Goal: Task Accomplishment & Management: Manage account settings

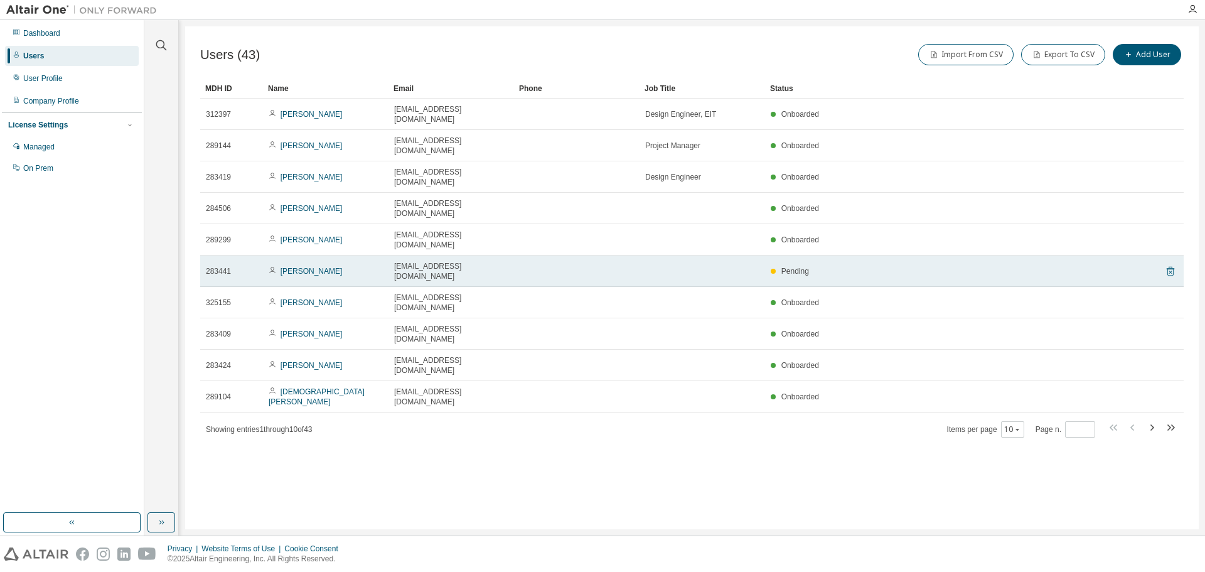
click at [1172, 271] on icon at bounding box center [1170, 272] width 3 height 3
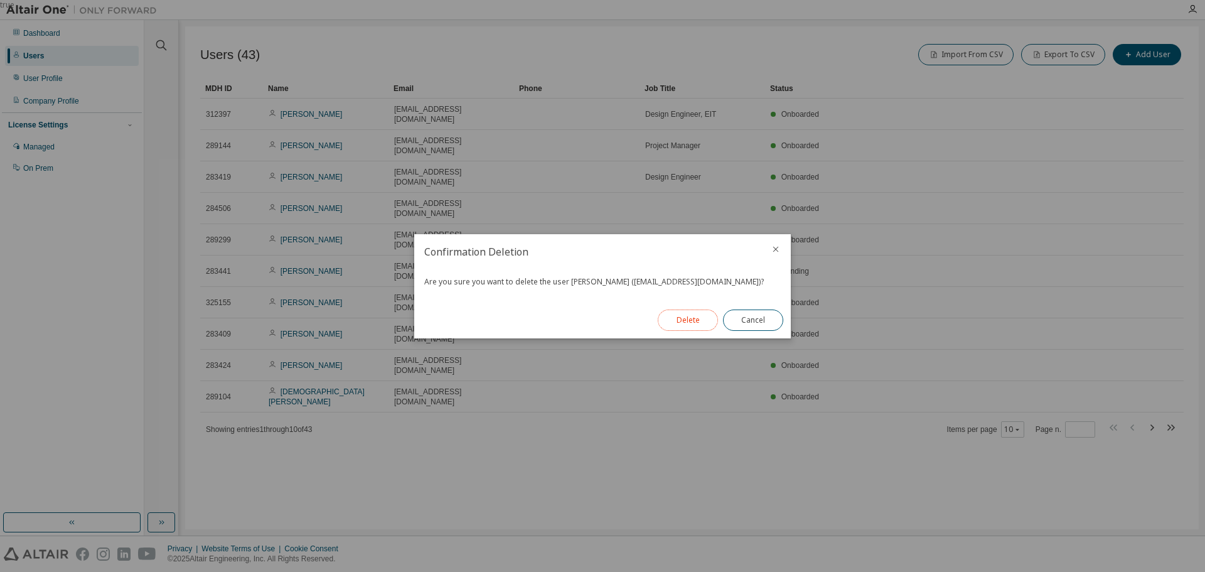
click at [706, 316] on button "Delete" at bounding box center [688, 319] width 60 height 21
click at [753, 318] on button "Close" at bounding box center [753, 319] width 60 height 21
